Goal: Task Accomplishment & Management: Complete application form

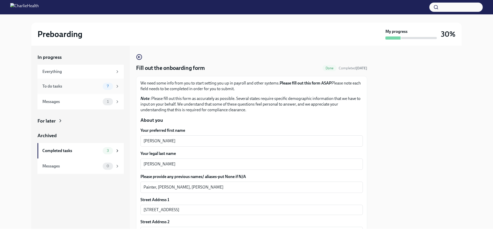
click at [107, 87] on span "7" at bounding box center [108, 86] width 8 height 4
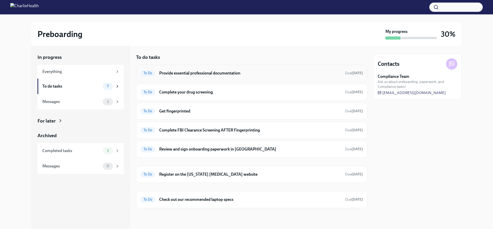
click at [195, 73] on h6 "Provide essential professional documentation" at bounding box center [250, 73] width 182 height 6
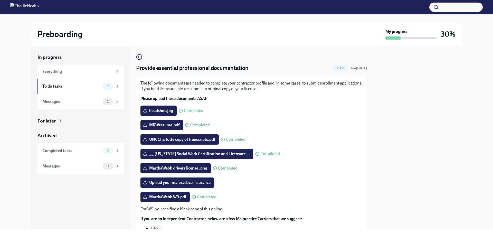
click at [161, 182] on span "Upload your malpractice insurance" at bounding box center [177, 182] width 67 height 5
click at [0, 0] on input "Upload your malpractice insurance" at bounding box center [0, 0] width 0 height 0
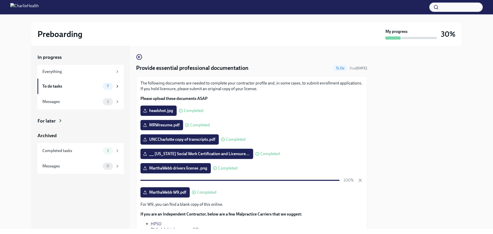
scroll to position [61, 0]
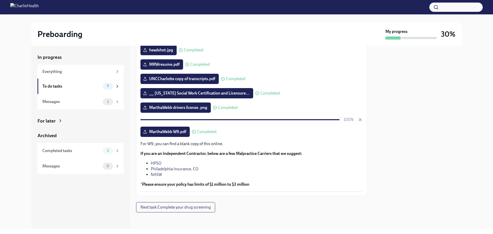
click at [160, 208] on span "Next task : Complete your drug screening" at bounding box center [176, 207] width 70 height 5
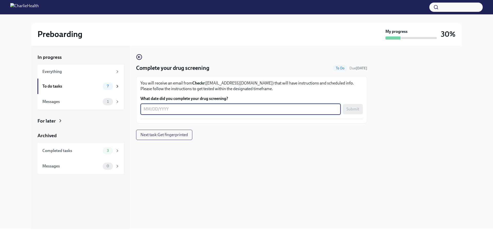
click at [186, 110] on textarea "What date did you complete your drug screening?" at bounding box center [241, 109] width 194 height 6
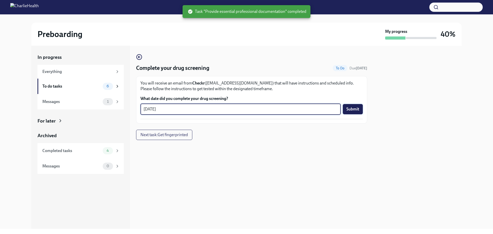
type textarea "[DATE]"
click at [349, 108] on span "Submit" at bounding box center [353, 109] width 13 height 5
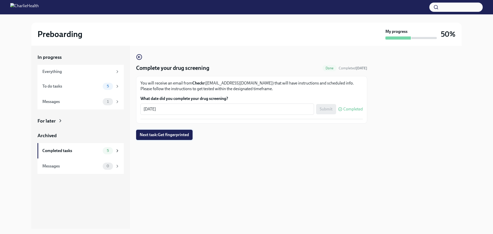
click at [158, 135] on span "Next task : Get fingerprinted" at bounding box center [164, 134] width 49 height 5
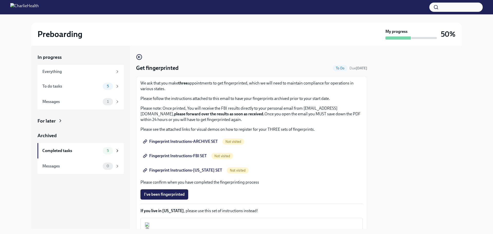
click at [207, 140] on span "Fingerprint Instructions-ARCHIVE SET" at bounding box center [181, 141] width 74 height 5
click at [180, 156] on span "Fingerprint Instructions-FBI SET" at bounding box center [175, 155] width 63 height 5
click at [176, 170] on span "Fingerprint Instructions-[US_STATE] SET" at bounding box center [183, 170] width 78 height 5
